Goal: Information Seeking & Learning: Learn about a topic

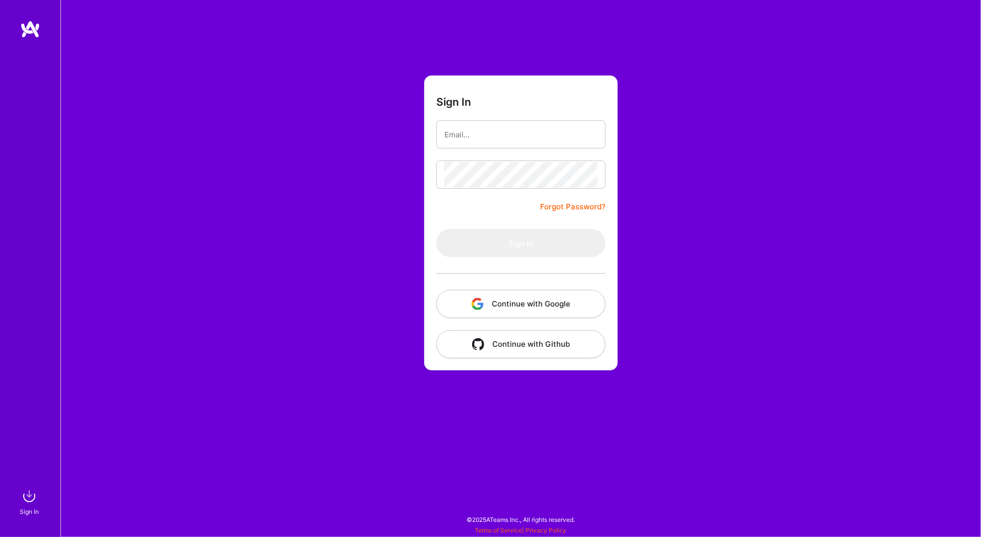
type input "[PERSON_NAME][EMAIL_ADDRESS][DOMAIN_NAME]"
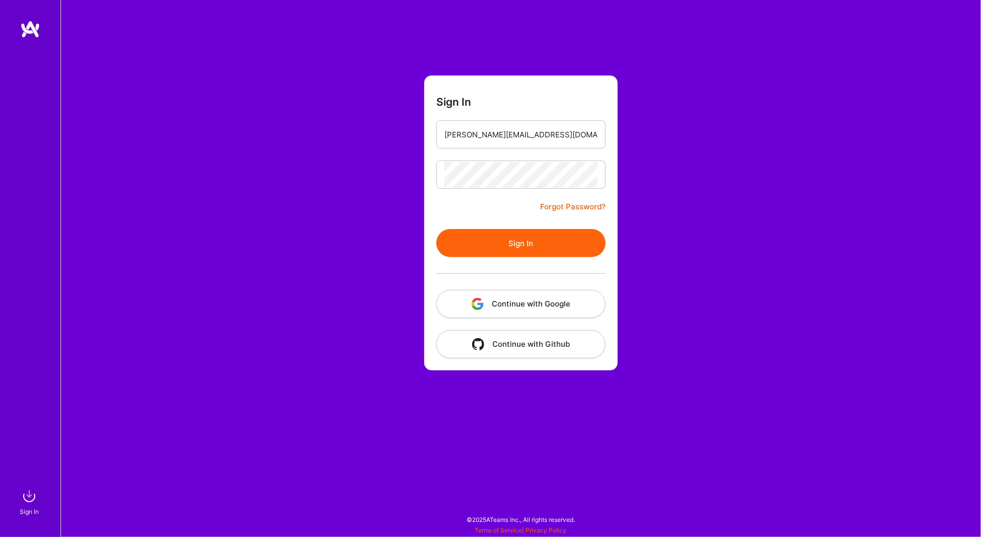
click at [523, 244] on button "Sign In" at bounding box center [520, 243] width 169 height 28
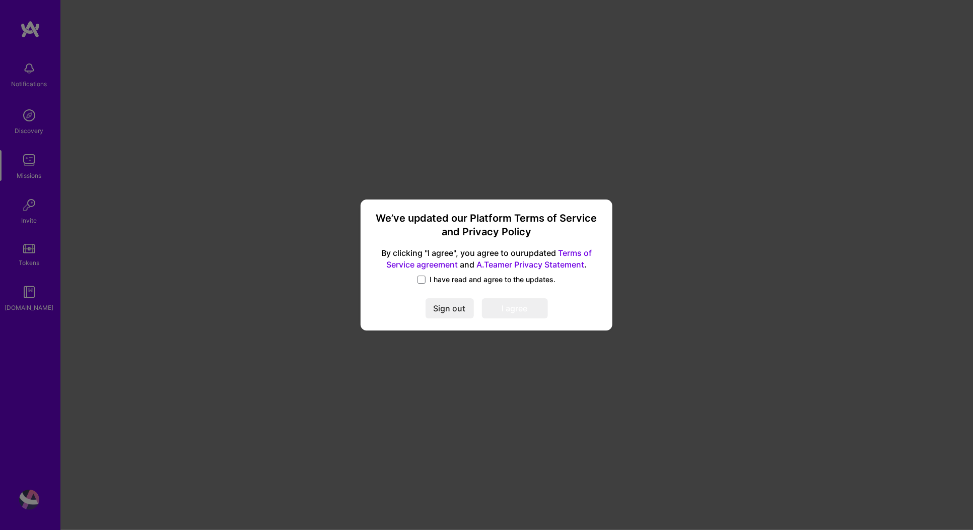
click at [428, 279] on label "I have read and agree to the updates." at bounding box center [487, 280] width 138 height 10
click at [0, 0] on input "I have read and agree to the updates." at bounding box center [0, 0] width 0 height 0
click at [515, 307] on button "I agree" at bounding box center [515, 308] width 66 height 20
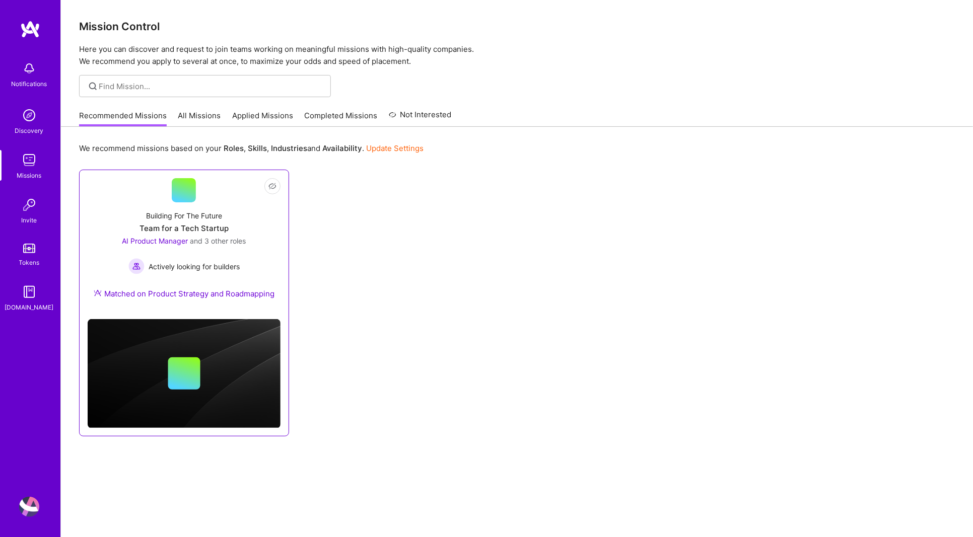
click at [195, 223] on div "Team for a Tech Startup" at bounding box center [184, 228] width 89 height 11
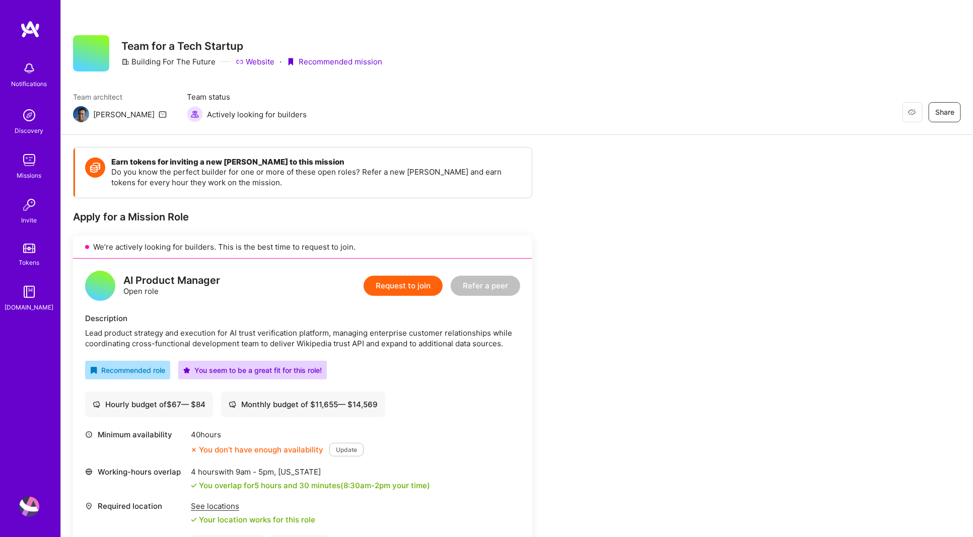
click at [26, 117] on img at bounding box center [29, 115] width 20 height 20
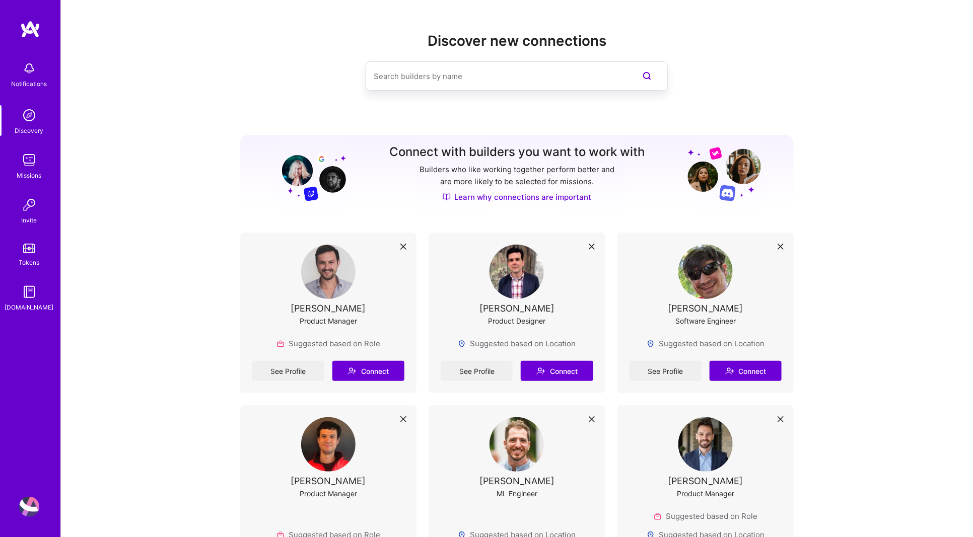
click at [33, 169] on img at bounding box center [29, 160] width 20 height 20
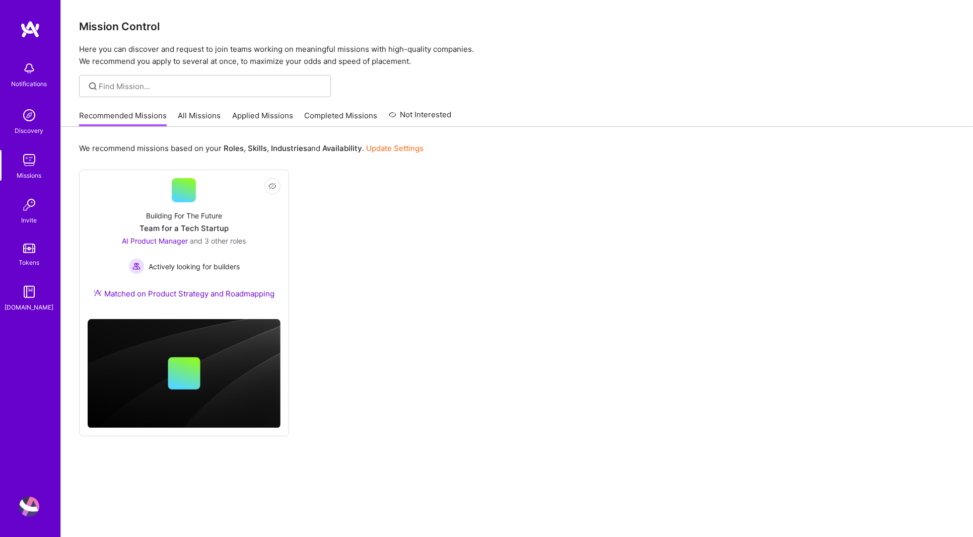
click at [200, 117] on link "All Missions" at bounding box center [199, 118] width 43 height 17
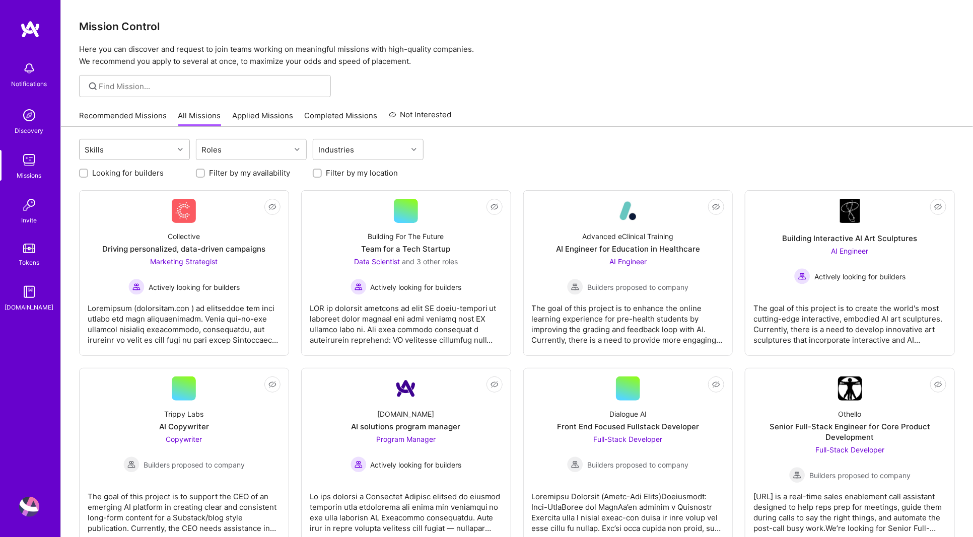
click at [181, 149] on icon at bounding box center [180, 149] width 5 height 5
click at [295, 151] on icon at bounding box center [297, 149] width 5 height 5
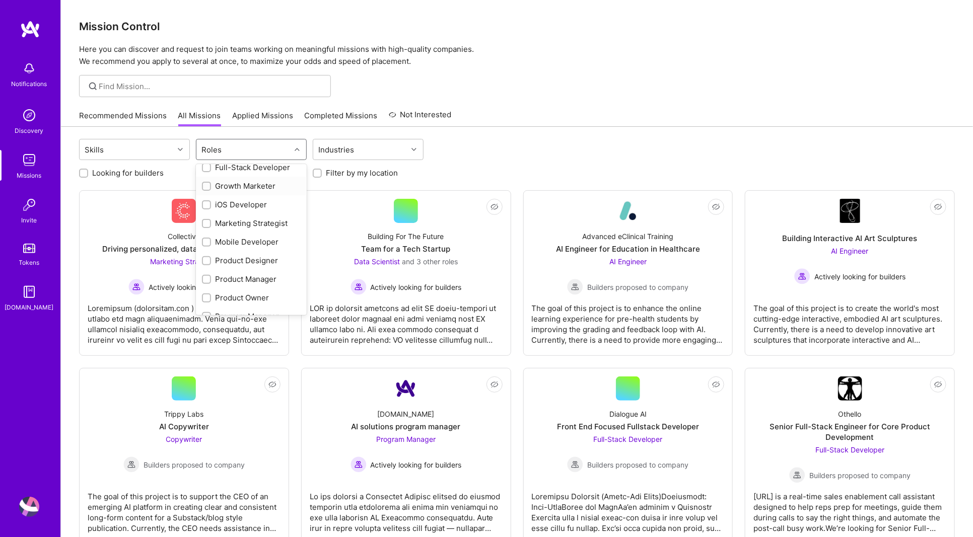
scroll to position [251, 0]
click at [207, 278] on input "checkbox" at bounding box center [207, 279] width 7 height 7
checkbox input "true"
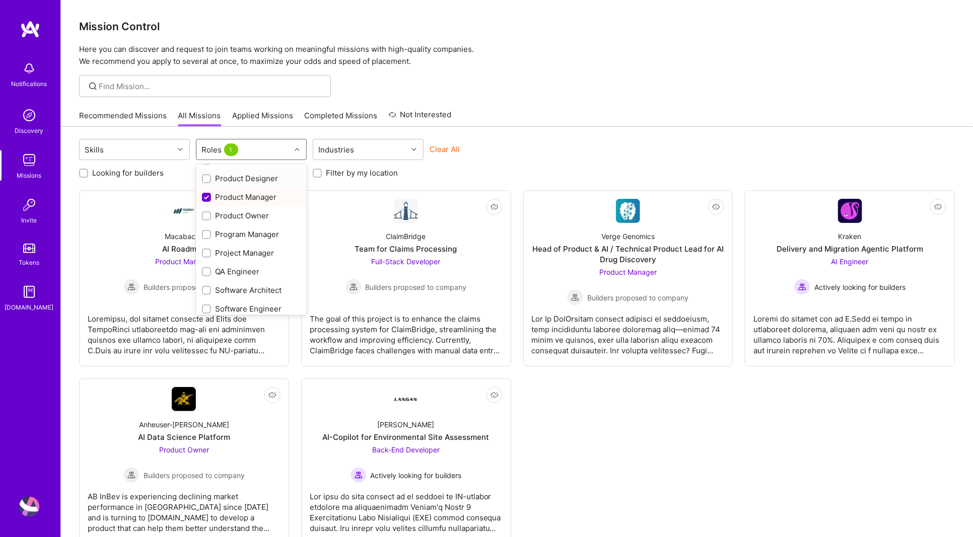
scroll to position [353, 0]
click at [206, 197] on input "checkbox" at bounding box center [207, 196] width 7 height 7
checkbox input "true"
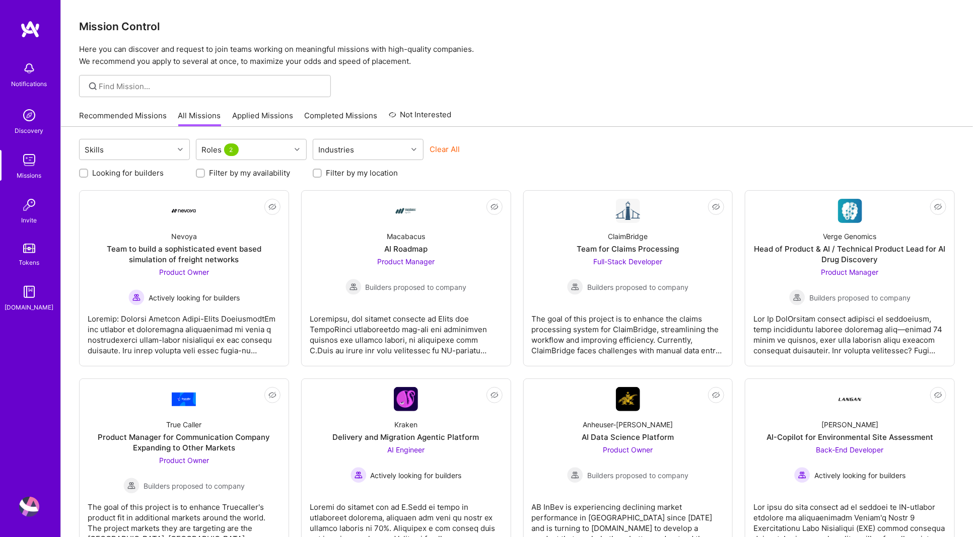
click at [579, 112] on div "Recommended Missions All Missions Applied Missions Completed Missions Not Inter…" at bounding box center [517, 116] width 876 height 22
click at [233, 267] on div "Product Owner Actively looking for builders" at bounding box center [183, 286] width 111 height 39
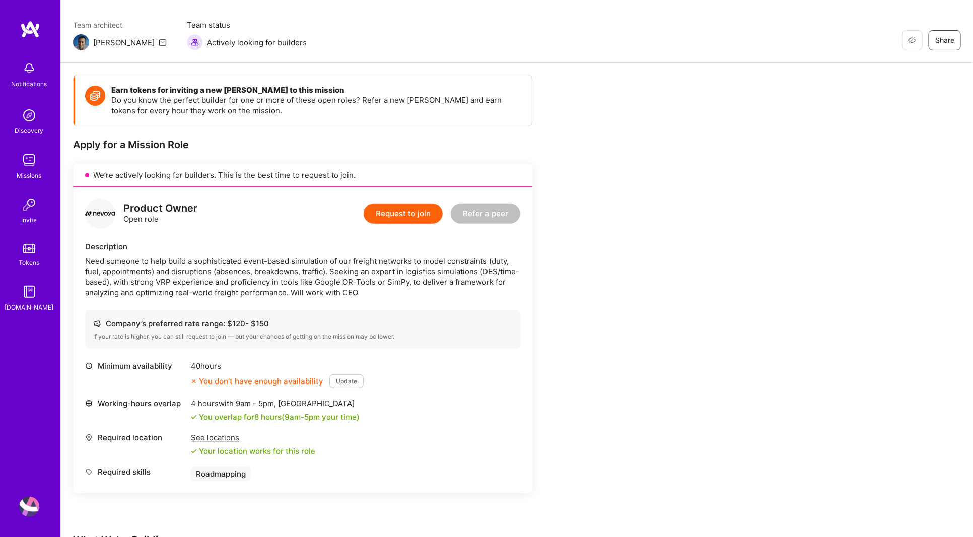
scroll to position [100, 0]
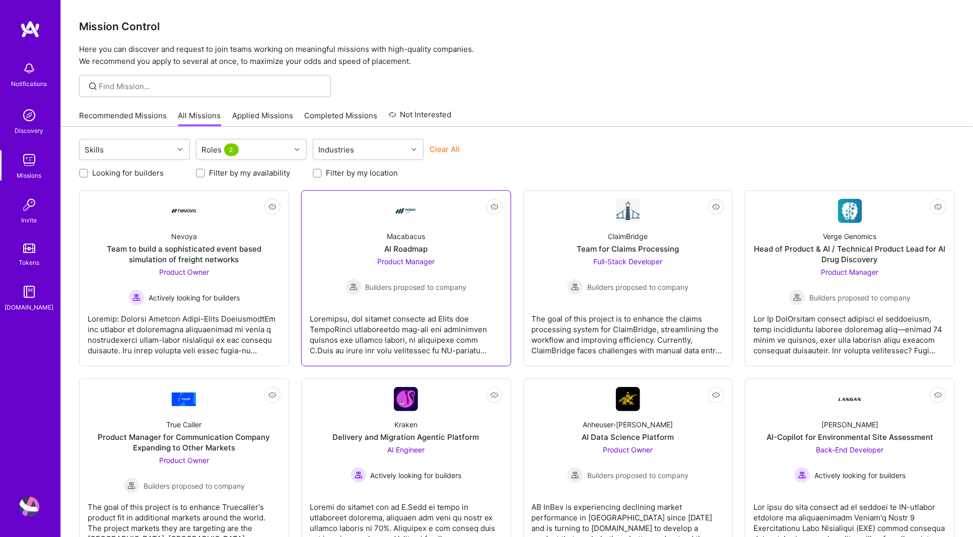
click at [449, 262] on div "Product Manager Builders proposed to company" at bounding box center [406, 275] width 121 height 39
click at [889, 279] on div "Product Manager Builders proposed to company" at bounding box center [849, 286] width 121 height 39
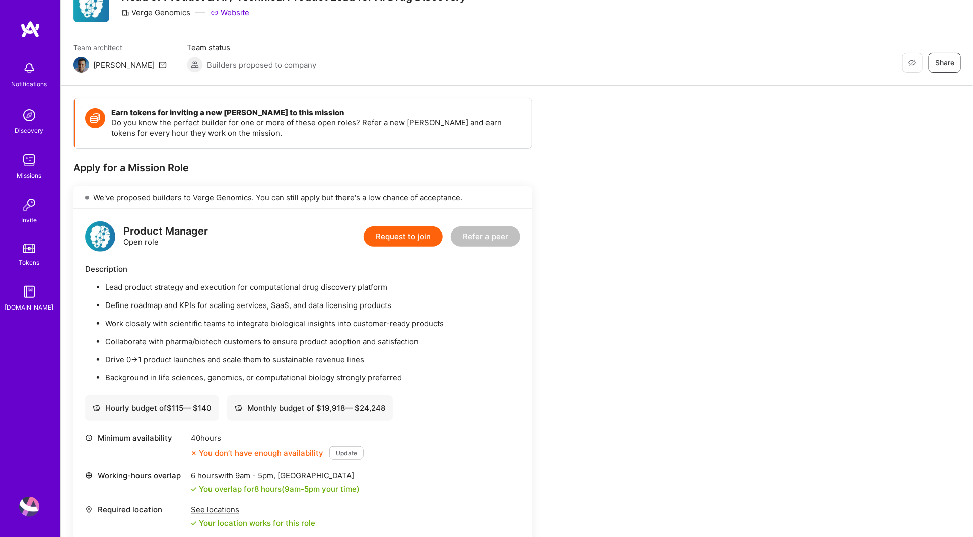
scroll to position [50, 0]
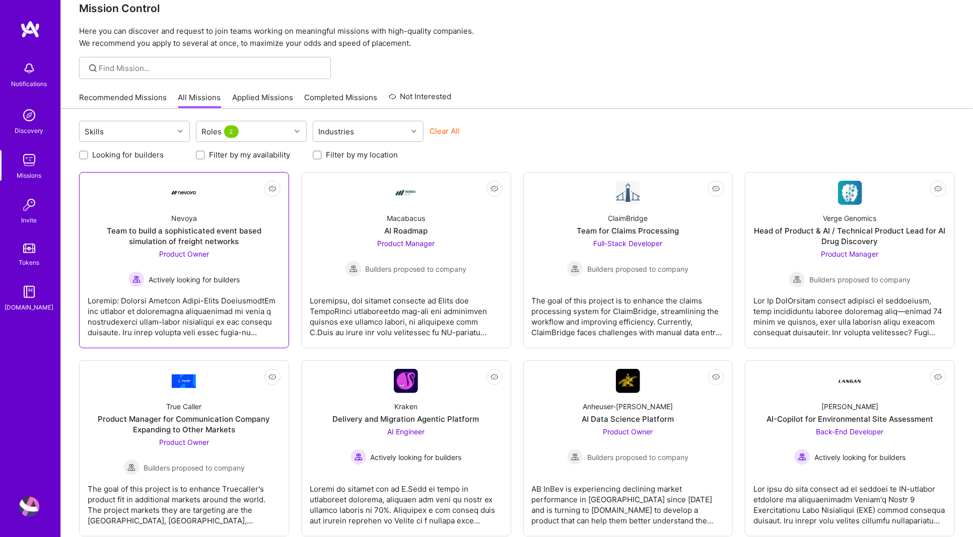
scroll to position [40, 0]
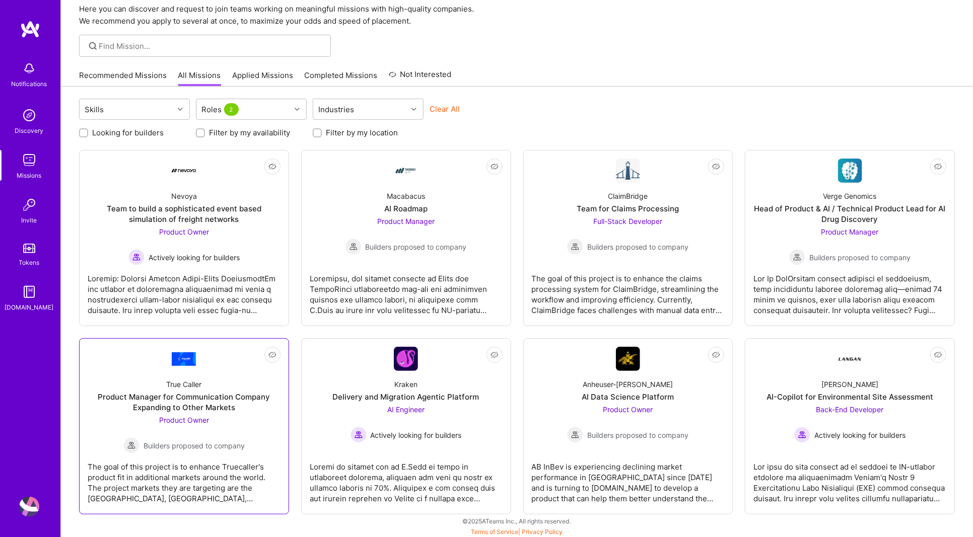
click at [244, 389] on div "True Caller Product Manager for Communication Company Expanding to Other Market…" at bounding box center [184, 412] width 193 height 83
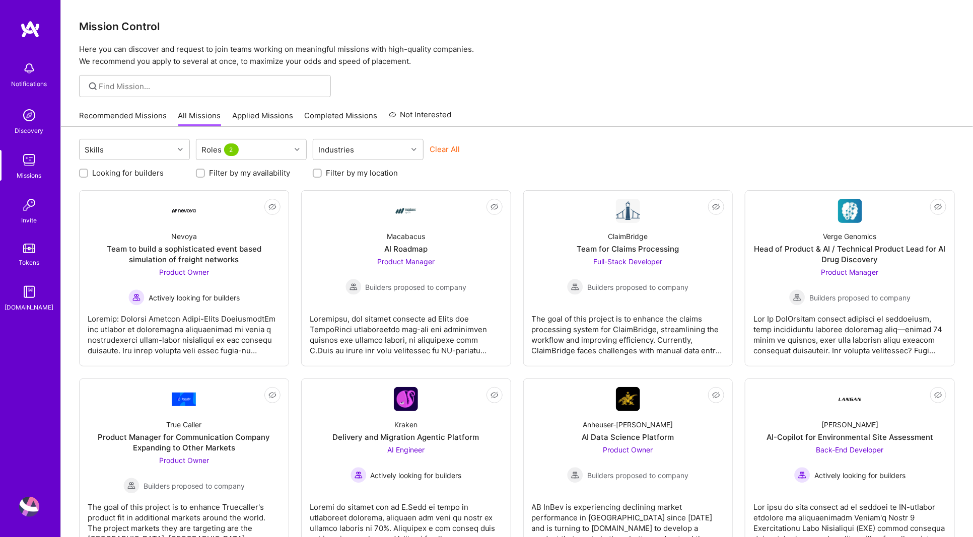
scroll to position [40, 0]
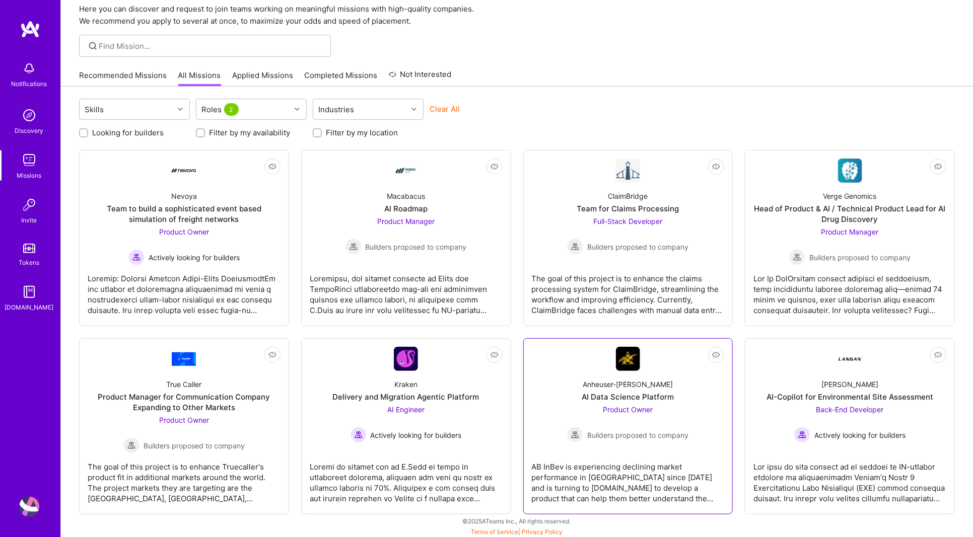
click at [563, 412] on div "Anheuser-[PERSON_NAME] Data Science Platform Product Owner Builders proposed to…" at bounding box center [628, 407] width 193 height 72
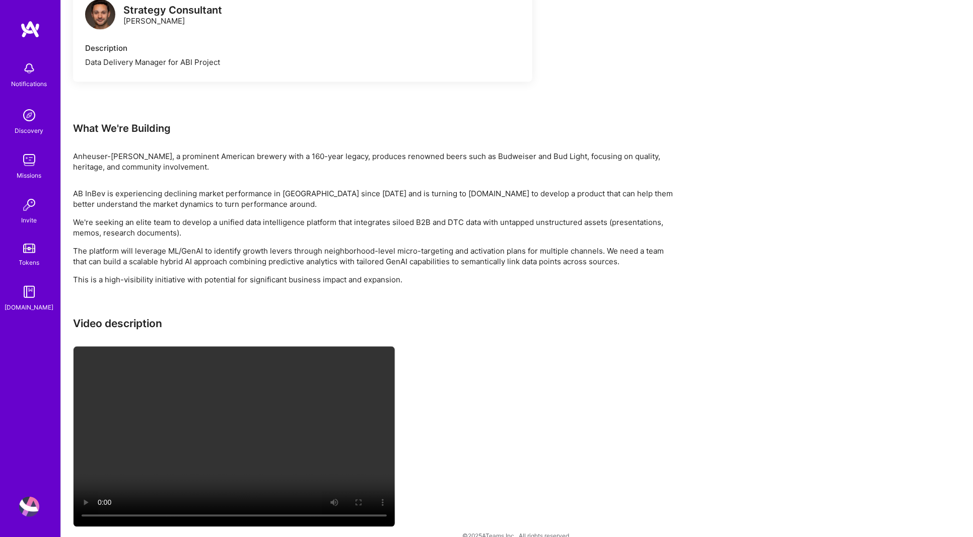
scroll to position [936, 0]
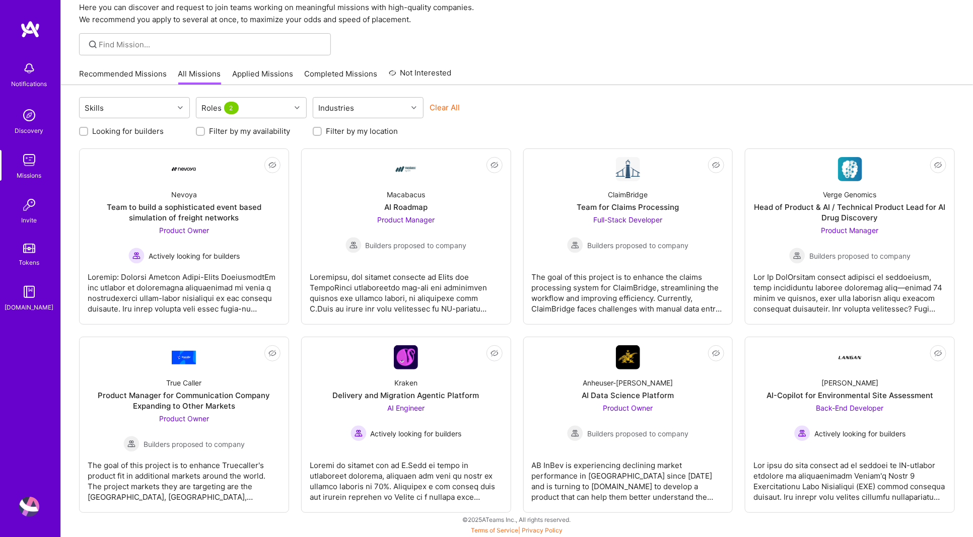
scroll to position [40, 0]
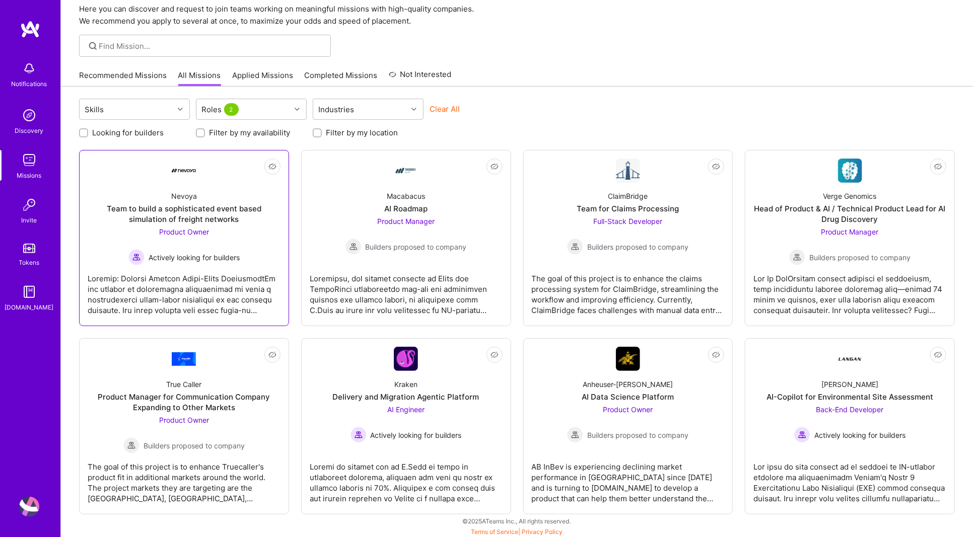
click at [252, 235] on div "Nevoya Team to build a sophisticated event based simulation of freight networks…" at bounding box center [184, 224] width 193 height 83
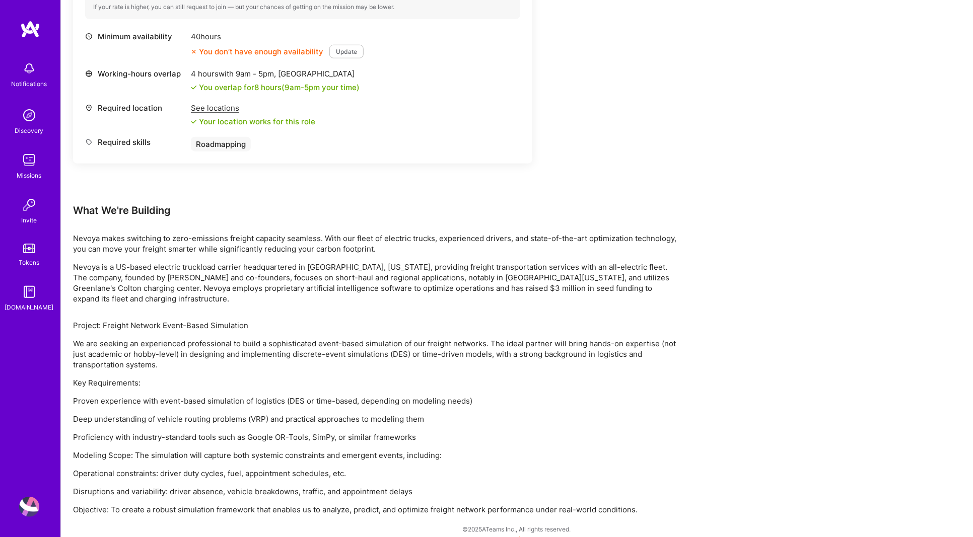
scroll to position [402, 0]
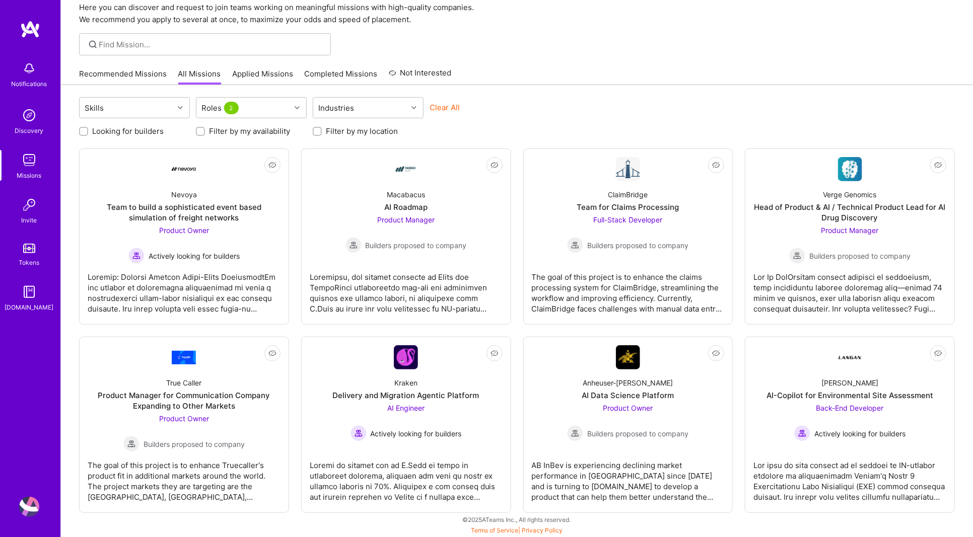
scroll to position [40, 0]
click at [264, 418] on div "True Caller Product Manager for Communication Company Expanding to Other Market…" at bounding box center [184, 412] width 193 height 83
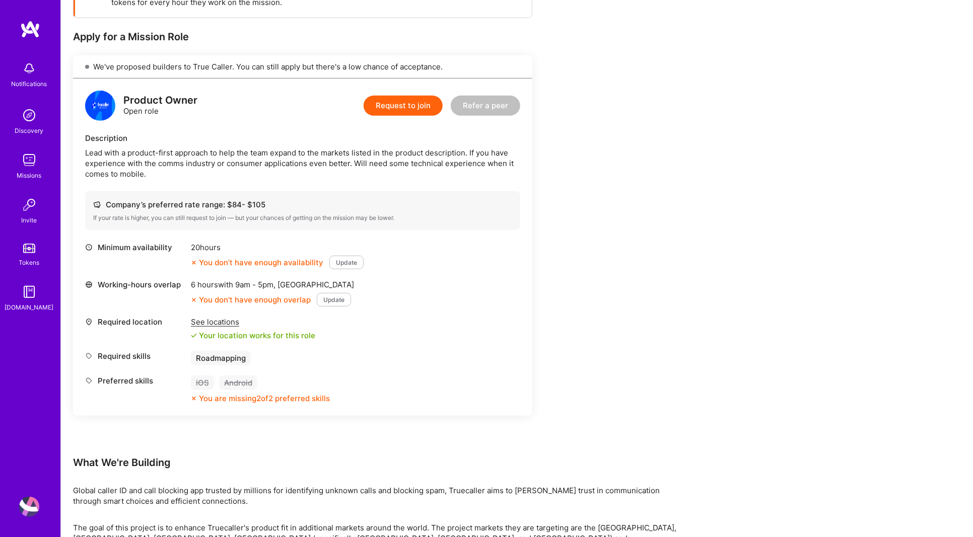
scroll to position [179, 0]
